Goal: Task Accomplishment & Management: Manage account settings

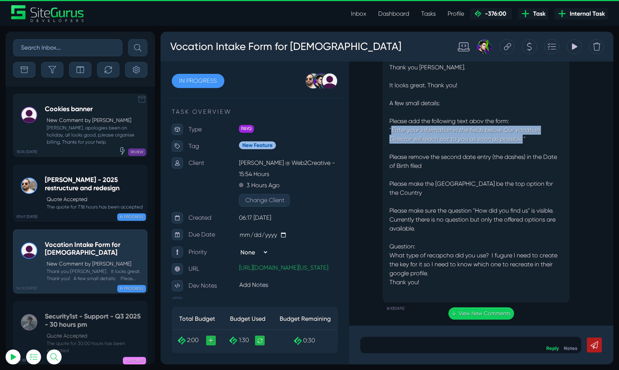
scroll to position [-57, 0]
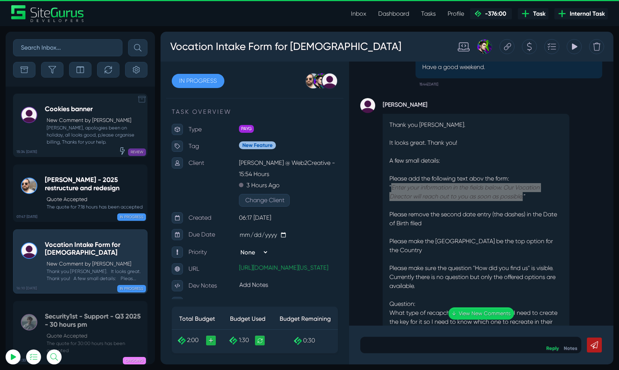
click at [65, 136] on small "[PERSON_NAME], apologies been on holiday, all looks good, p,lease organise bill…" at bounding box center [94, 135] width 99 height 22
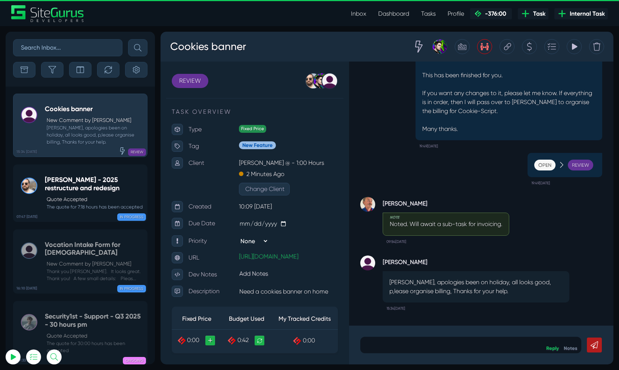
click at [523, 46] on div at bounding box center [529, 46] width 15 height 15
click at [525, 46] on div at bounding box center [529, 46] width 15 height 15
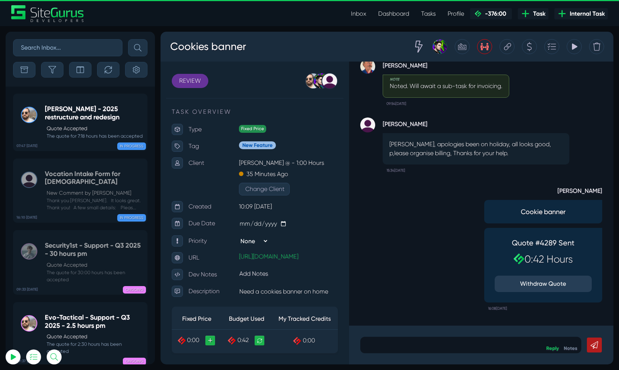
scroll to position [-871, 0]
click at [405, 344] on p at bounding box center [471, 345] width 210 height 9
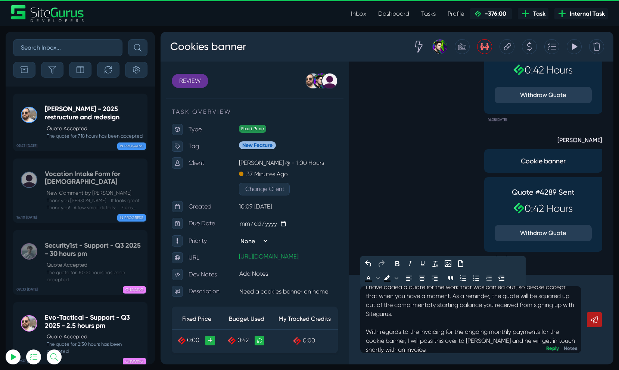
scroll to position [61, 0]
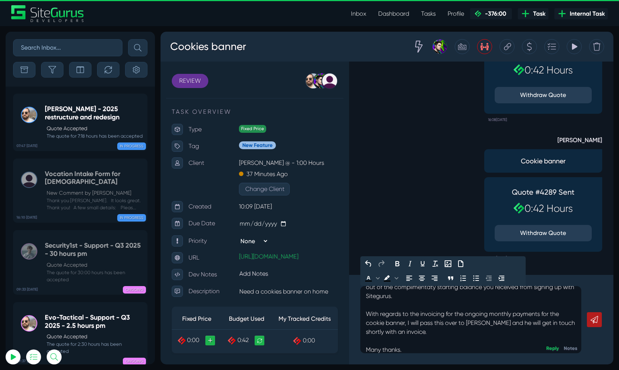
click at [592, 325] on link at bounding box center [594, 319] width 15 height 15
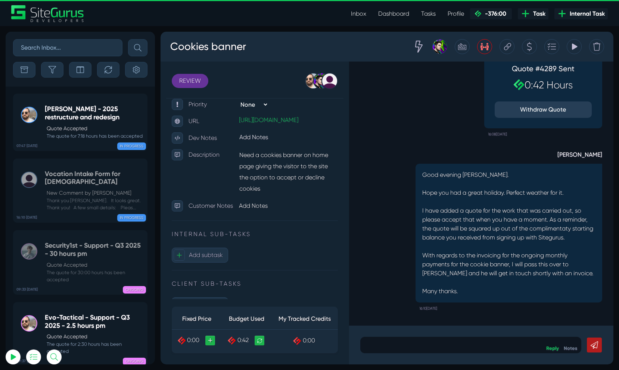
scroll to position [165, 0]
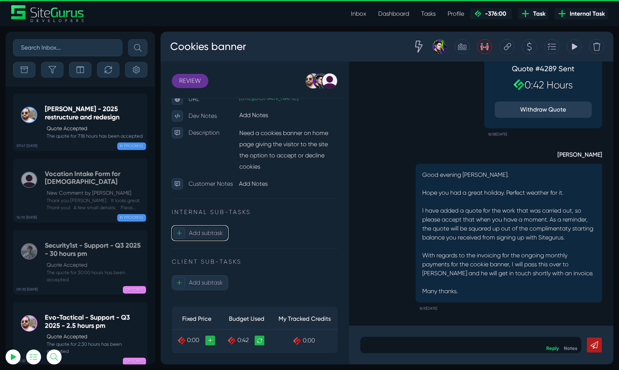
click at [194, 236] on span "Add subtask" at bounding box center [206, 233] width 34 height 7
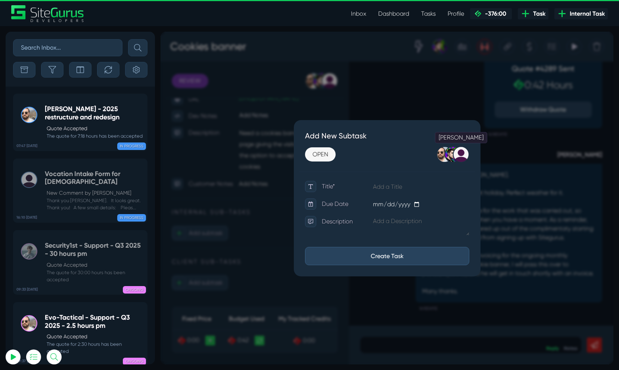
click at [460, 158] on div at bounding box center [461, 154] width 16 height 16
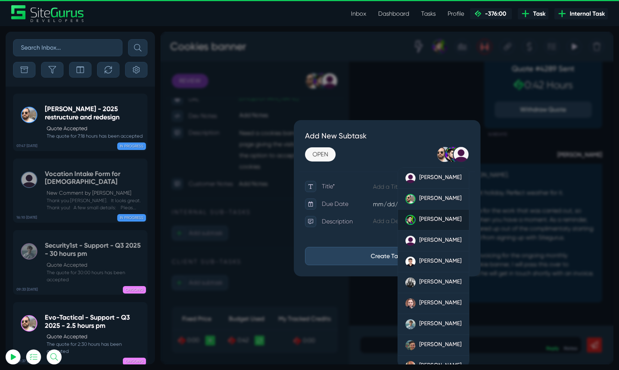
scroll to position [51, 0]
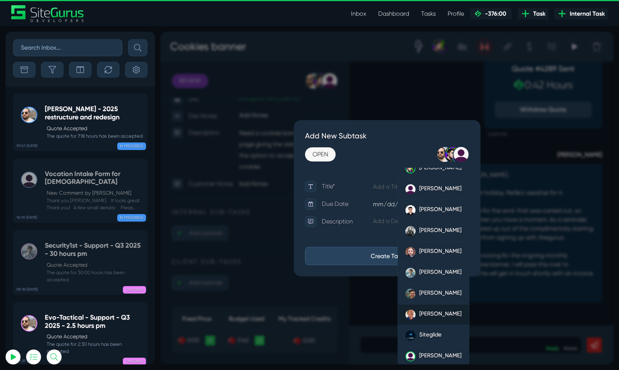
click at [424, 316] on span "[PERSON_NAME]" at bounding box center [440, 313] width 42 height 7
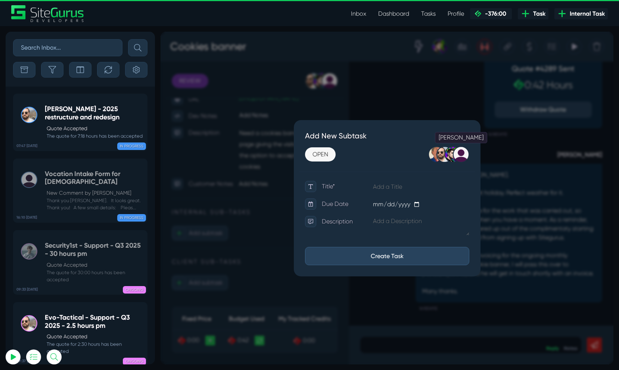
click at [464, 152] on div at bounding box center [461, 154] width 16 height 16
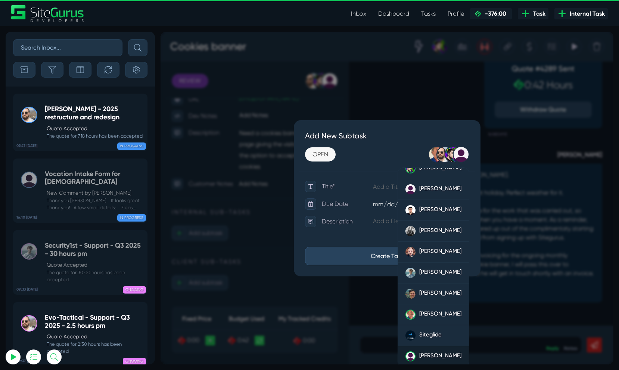
click at [430, 359] on span "[PERSON_NAME]" at bounding box center [440, 355] width 42 height 7
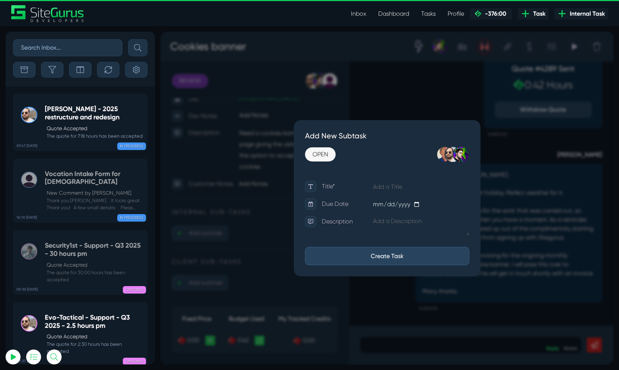
click at [383, 188] on input "text" at bounding box center [420, 187] width 97 height 12
type input "Invoicing for monthly Cookie-Script"
click at [388, 219] on textarea at bounding box center [420, 225] width 97 height 19
type textarea "[PERSON_NAME] to invoice for monthly Cookie-Script"
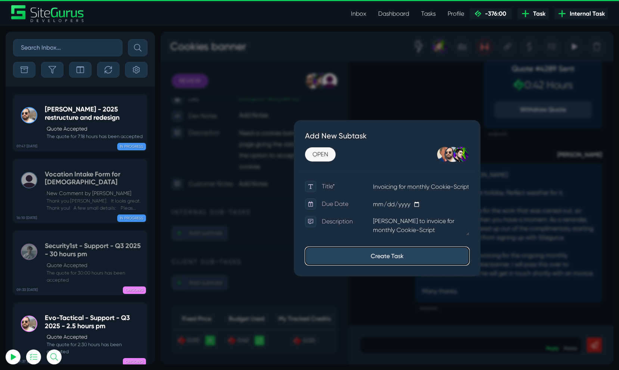
click at [378, 257] on button "Create Task" at bounding box center [387, 256] width 164 height 18
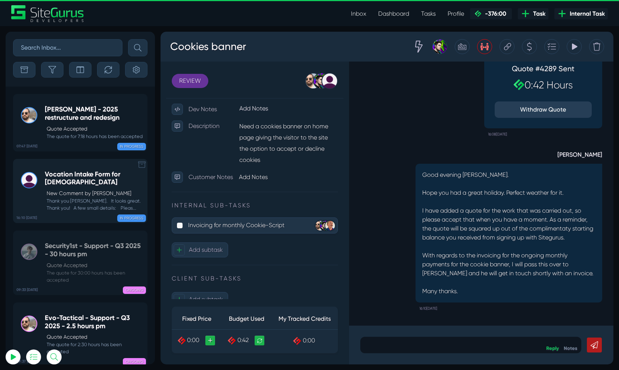
click at [87, 187] on div "Vocation Intake Form for [DEMOGRAPHIC_DATA] New Comment by [PERSON_NAME] Thank …" at bounding box center [94, 191] width 99 height 41
